Goal: Browse casually

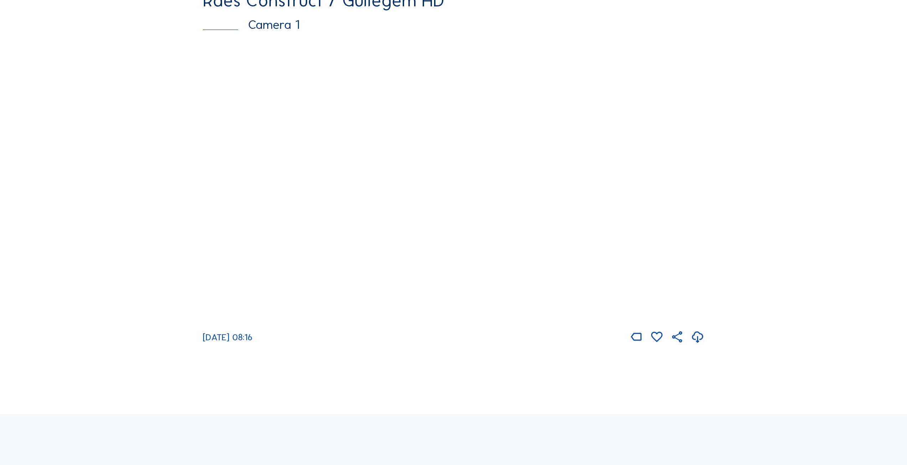
scroll to position [71, 0]
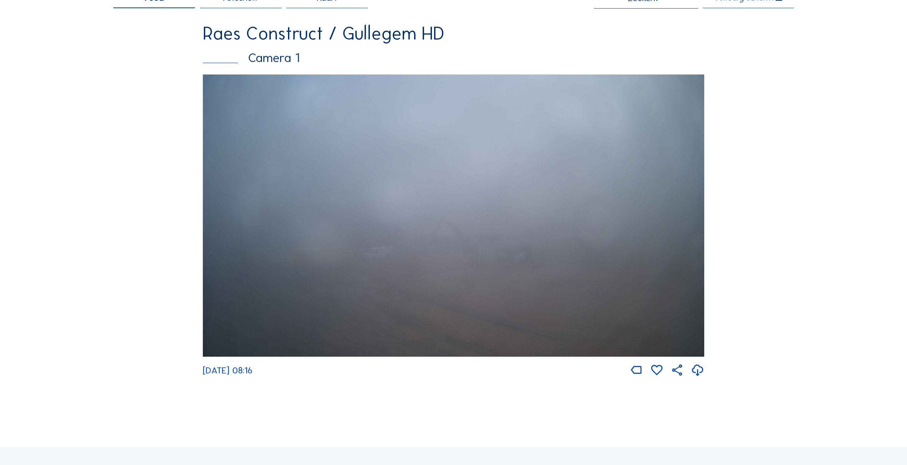
click at [391, 167] on img at bounding box center [453, 215] width 501 height 282
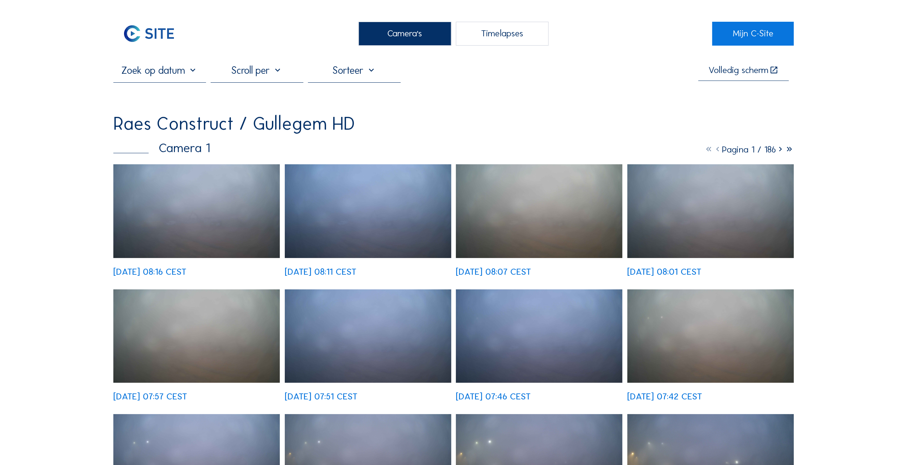
click at [361, 220] on img at bounding box center [368, 211] width 166 height 94
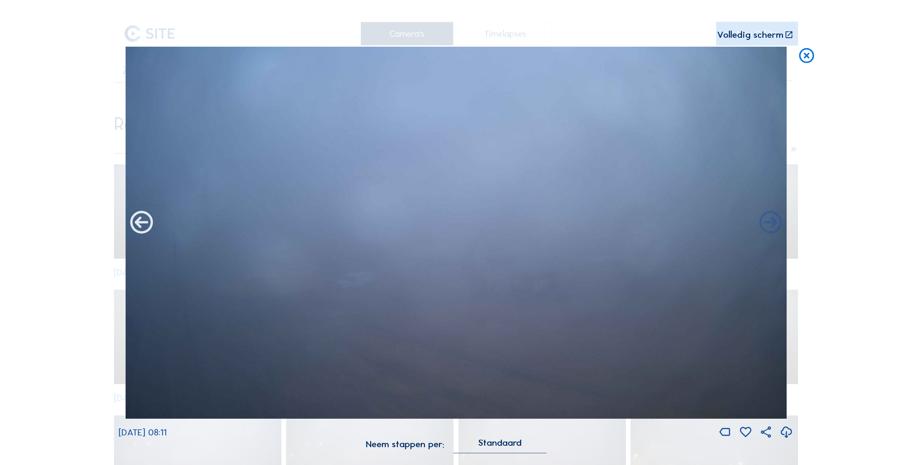
click at [142, 230] on icon at bounding box center [141, 223] width 27 height 27
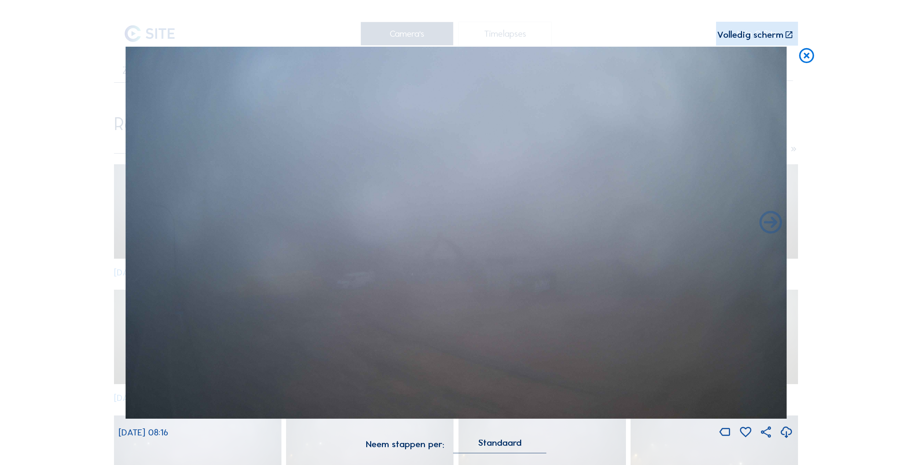
click at [142, 230] on img at bounding box center [455, 233] width 661 height 372
click at [765, 224] on icon at bounding box center [770, 223] width 27 height 27
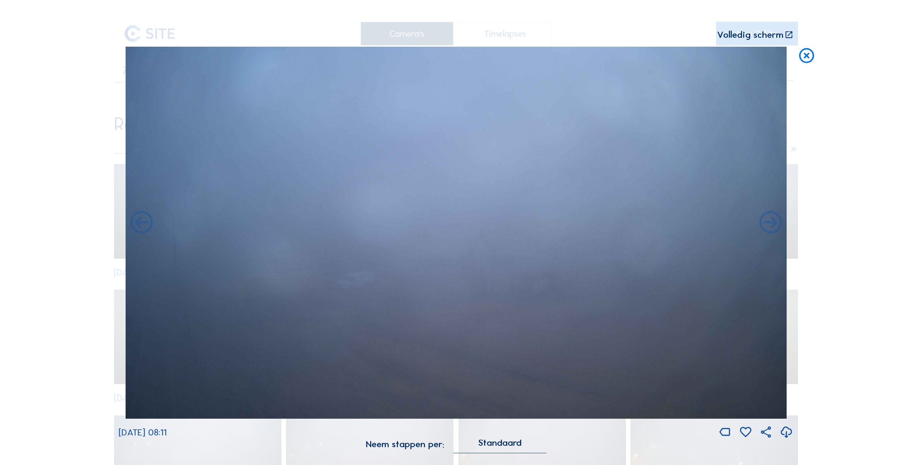
click at [765, 224] on icon at bounding box center [770, 223] width 27 height 27
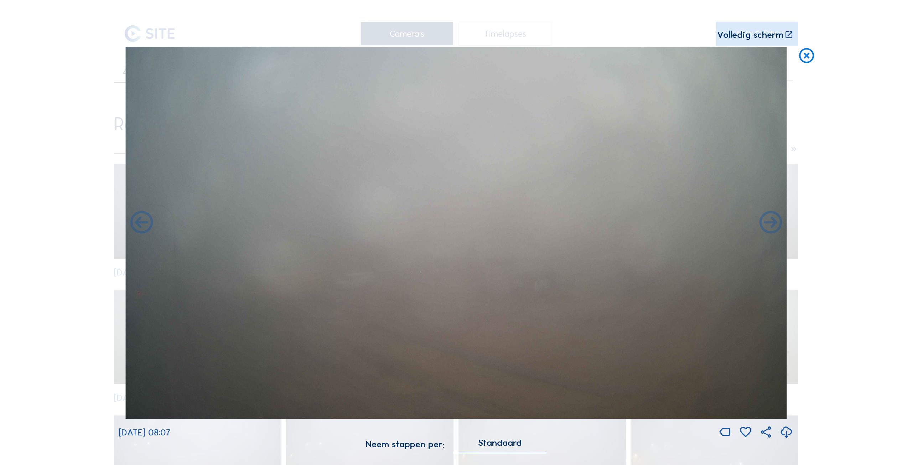
click at [765, 224] on icon at bounding box center [770, 223] width 27 height 27
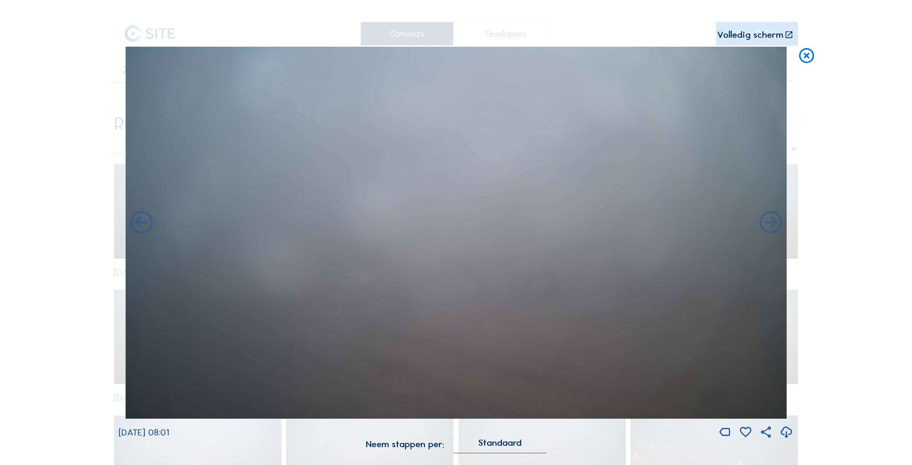
click at [765, 224] on icon at bounding box center [770, 223] width 27 height 27
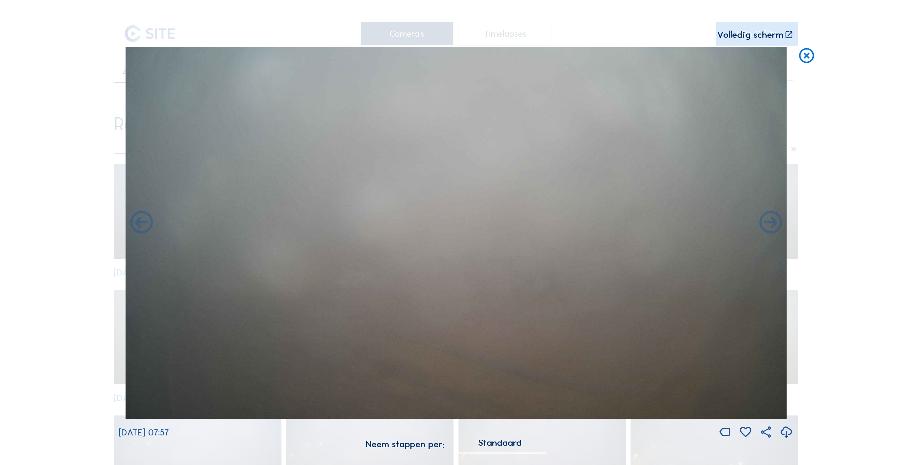
click at [765, 224] on icon at bounding box center [770, 223] width 27 height 27
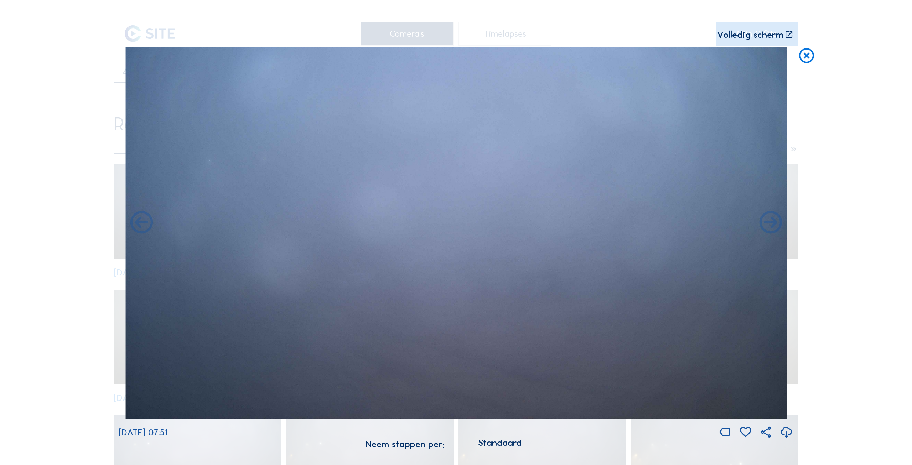
click at [807, 56] on icon at bounding box center [807, 56] width 18 height 19
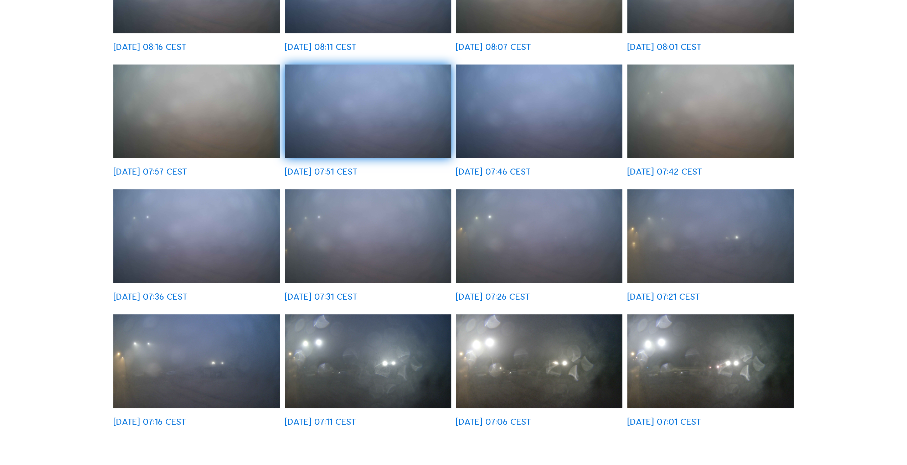
scroll to position [260, 0]
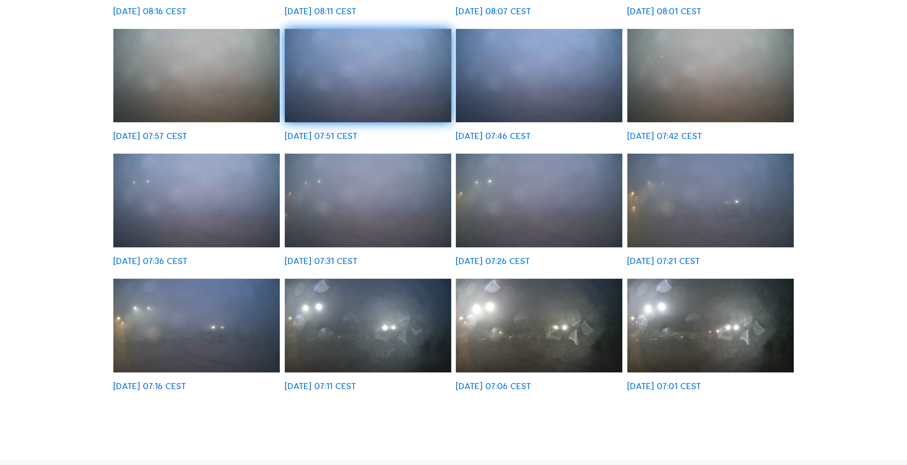
click at [684, 327] on img at bounding box center [710, 326] width 166 height 94
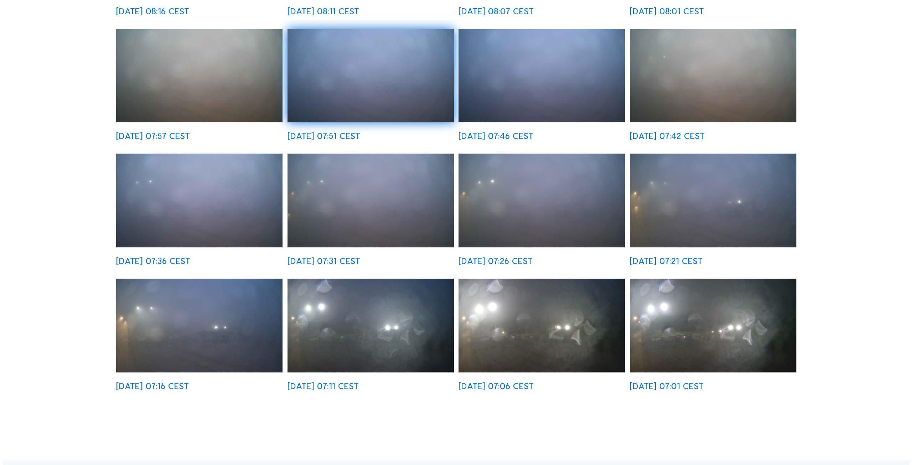
scroll to position [261, 0]
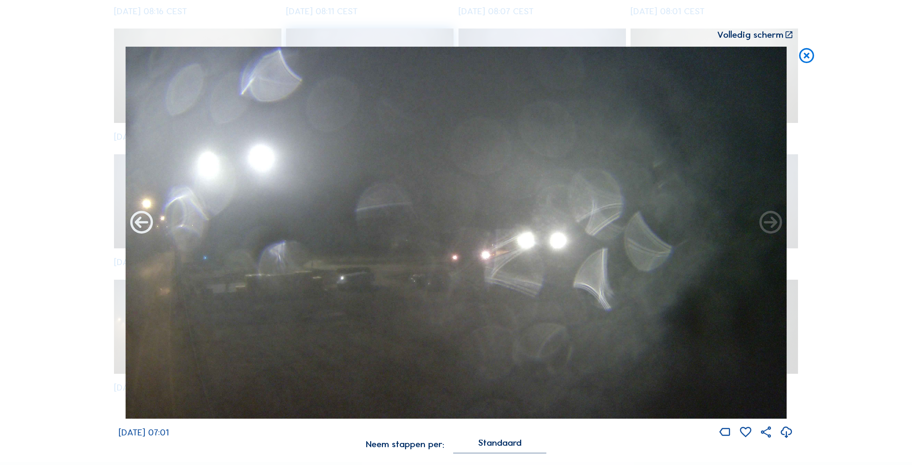
click at [145, 224] on icon at bounding box center [141, 223] width 27 height 27
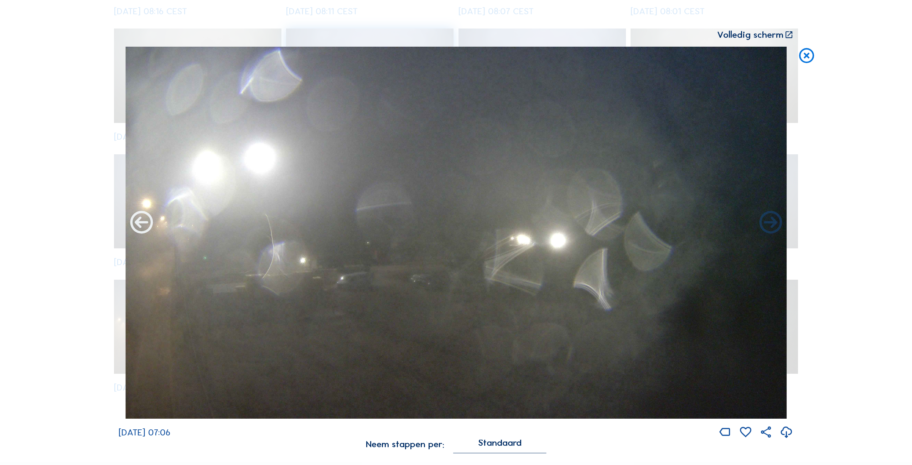
click at [145, 224] on icon at bounding box center [141, 223] width 27 height 27
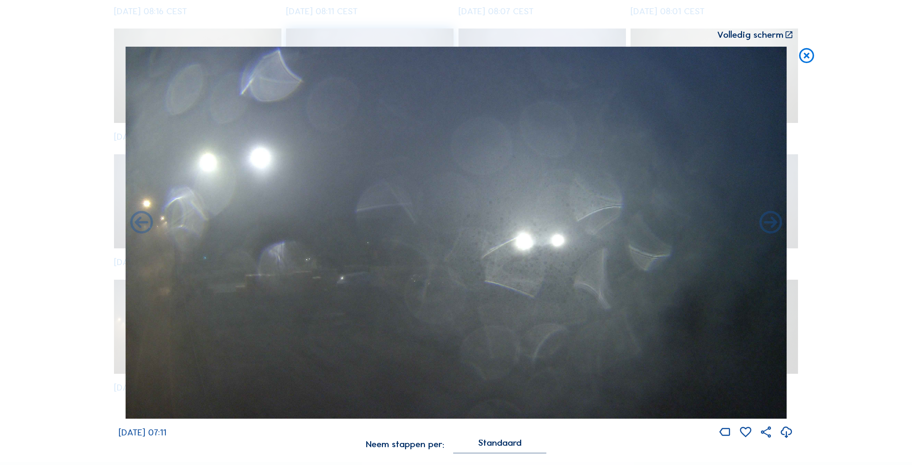
click at [145, 224] on icon at bounding box center [141, 223] width 27 height 27
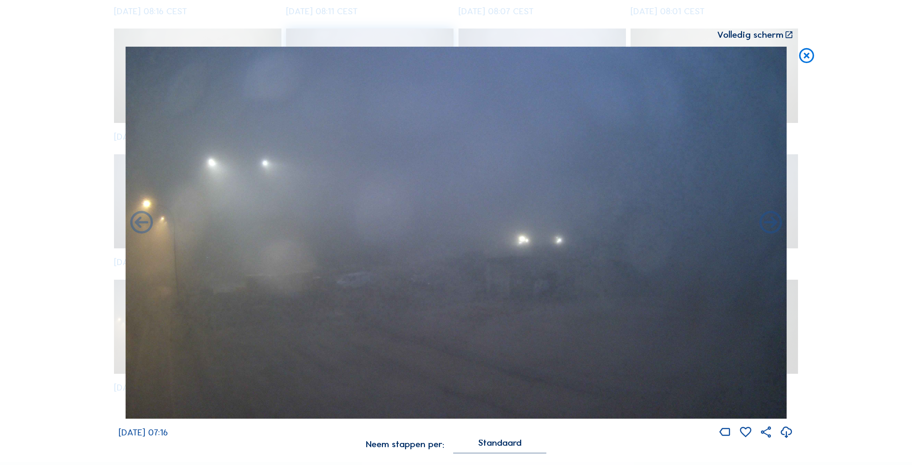
click at [809, 56] on icon at bounding box center [807, 56] width 18 height 19
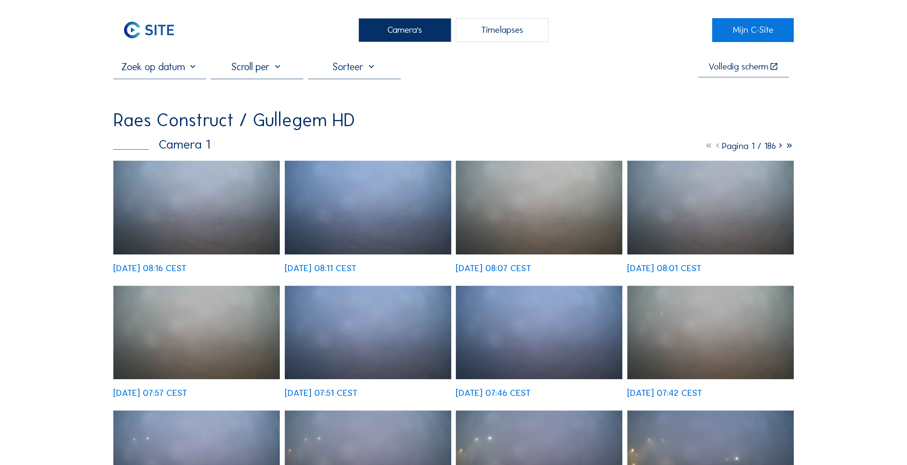
scroll to position [0, 0]
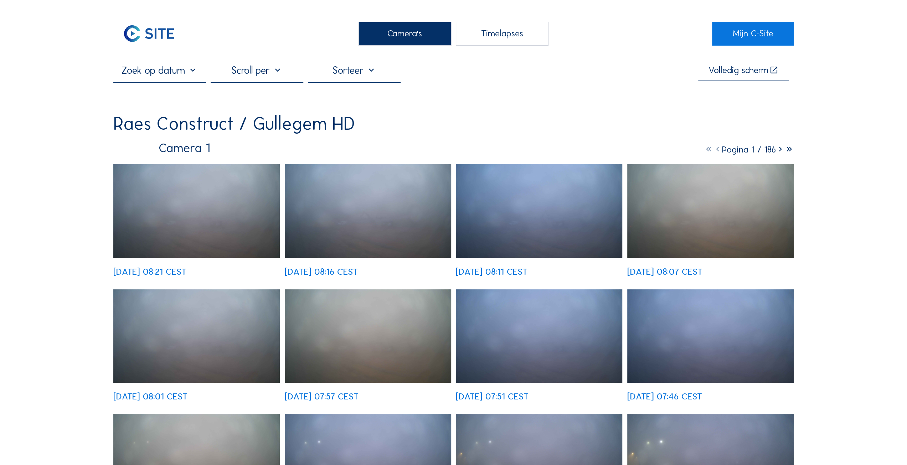
click at [202, 206] on img at bounding box center [196, 211] width 166 height 94
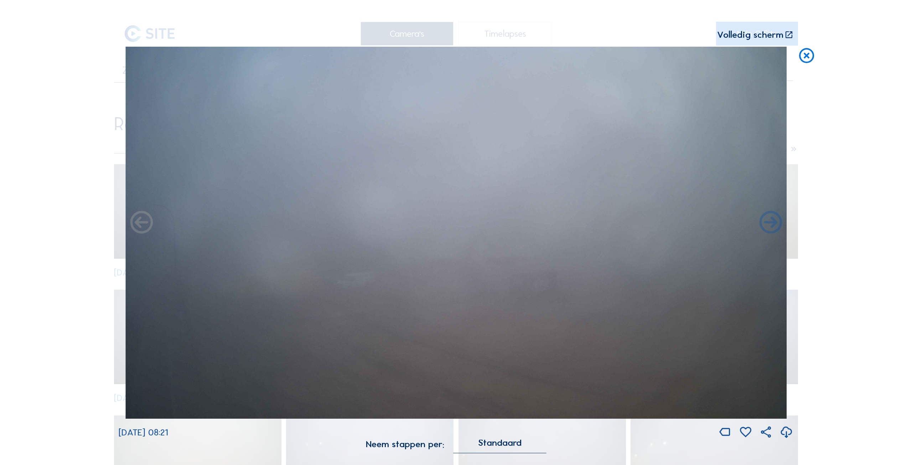
click at [810, 55] on icon at bounding box center [807, 56] width 18 height 19
